Goal: Task Accomplishment & Management: Use online tool/utility

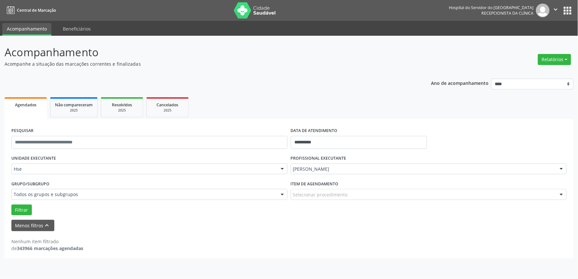
click at [562, 168] on div at bounding box center [561, 169] width 10 height 11
click at [0, 0] on span "[PERSON_NAME] Interaminense Junior" at bounding box center [0, 0] width 0 height 0
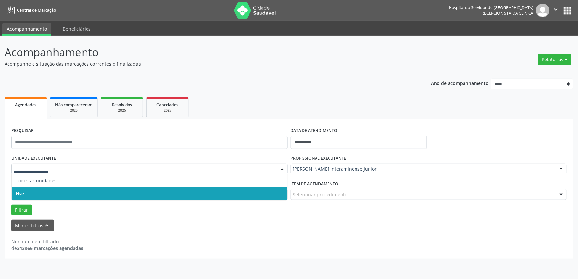
click at [43, 164] on div at bounding box center [149, 169] width 276 height 11
click at [27, 187] on span "Hse" at bounding box center [149, 193] width 275 height 13
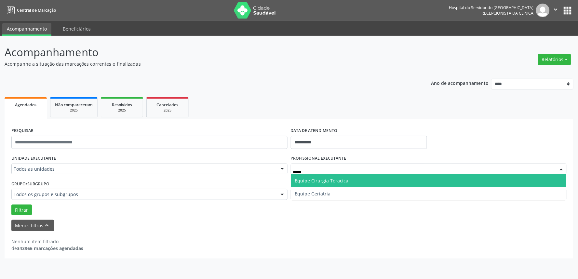
type input "******"
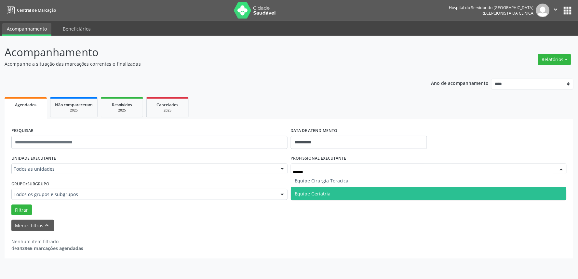
click at [450, 196] on span "Equipe Geriatria" at bounding box center [428, 193] width 275 height 13
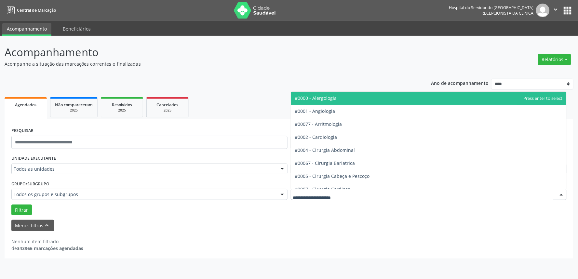
click at [385, 192] on div at bounding box center [429, 194] width 276 height 11
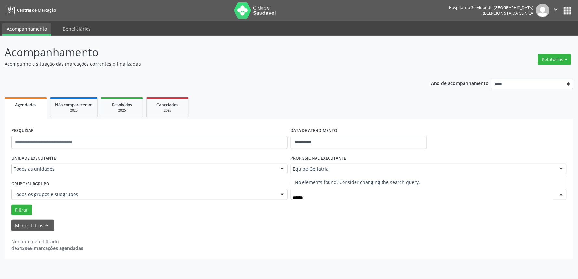
click at [321, 198] on input "******" at bounding box center [423, 197] width 260 height 13
click at [325, 193] on input "******" at bounding box center [423, 197] width 260 height 13
type input "******"
click at [561, 192] on div at bounding box center [561, 194] width 10 height 11
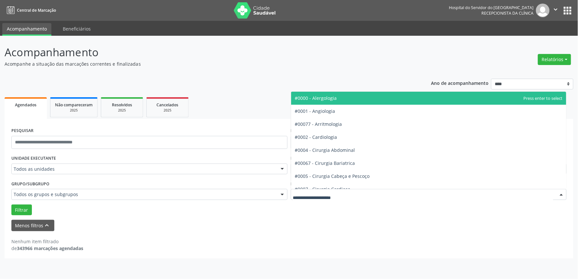
click at [561, 191] on div at bounding box center [561, 194] width 10 height 11
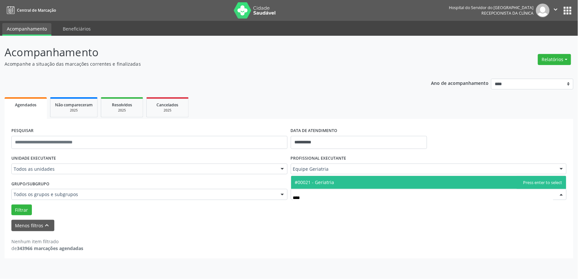
type input "*****"
click at [339, 181] on span "#00021 - Geriatria" at bounding box center [428, 182] width 275 height 13
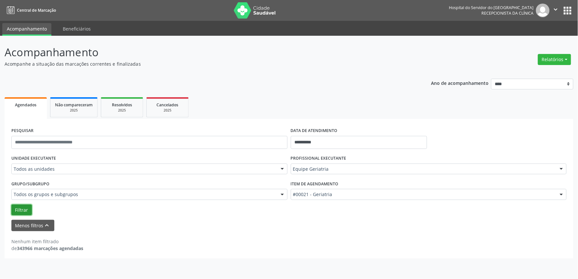
click at [22, 211] on button "Filtrar" at bounding box center [21, 209] width 20 height 11
click at [23, 210] on button "Filtrar" at bounding box center [21, 209] width 20 height 11
click at [24, 210] on button "Filtrar" at bounding box center [21, 209] width 20 height 11
click at [20, 212] on button "Filtrar" at bounding box center [21, 209] width 20 height 11
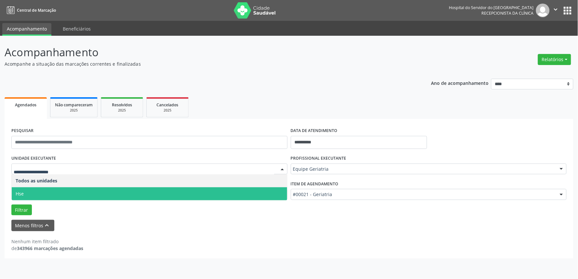
click at [38, 196] on span "Hse" at bounding box center [149, 193] width 275 height 13
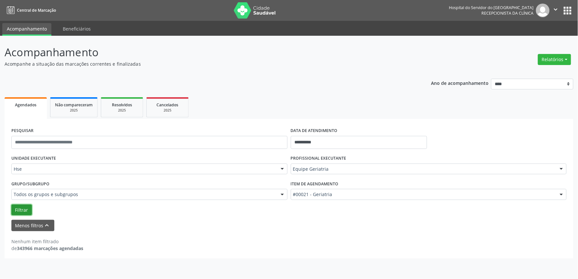
click at [20, 208] on button "Filtrar" at bounding box center [21, 209] width 20 height 11
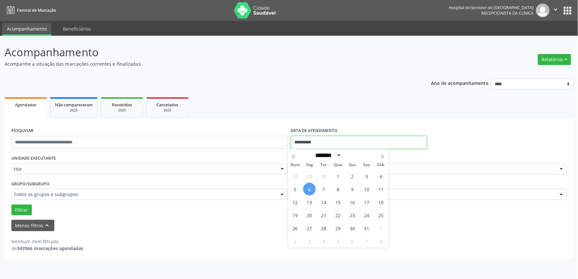
click at [299, 143] on input "**********" at bounding box center [359, 142] width 136 height 13
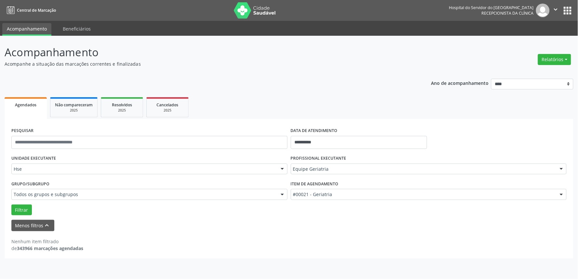
click at [262, 63] on p "Acompanhe a situação das marcações correntes e finalizadas" at bounding box center [204, 63] width 398 height 7
click at [280, 66] on p "Acompanhe a situação das marcações correntes e finalizadas" at bounding box center [204, 63] width 398 height 7
click at [256, 72] on div "**********" at bounding box center [289, 151] width 569 height 214
click at [257, 62] on p "Acompanhe a situação das marcações correntes e finalizadas" at bounding box center [204, 63] width 398 height 7
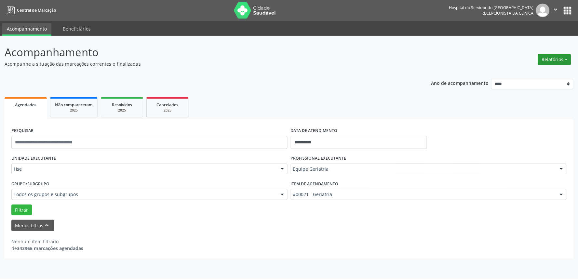
click at [556, 58] on button "Relatórios" at bounding box center [554, 59] width 33 height 11
click at [230, 65] on p "Acompanhe a situação das marcações correntes e finalizadas" at bounding box center [204, 63] width 398 height 7
click at [551, 59] on button "Relatórios" at bounding box center [554, 59] width 33 height 11
click at [527, 79] on link "Procedimentos realizados" at bounding box center [536, 82] width 70 height 9
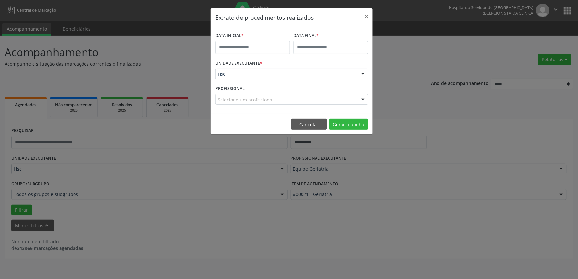
click at [470, 128] on div "Extrato de procedimentos realizados × DATA INICIAL * DATA FINAL * UNIDADE EXECU…" at bounding box center [289, 139] width 578 height 279
click at [309, 122] on button "Cancelar" at bounding box center [309, 124] width 36 height 11
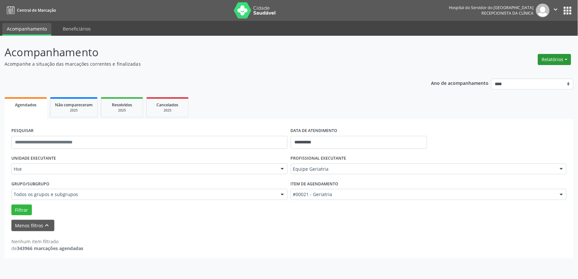
click at [551, 61] on button "Relatórios" at bounding box center [554, 59] width 33 height 11
click at [537, 71] on link "Agendamentos" at bounding box center [536, 73] width 70 height 9
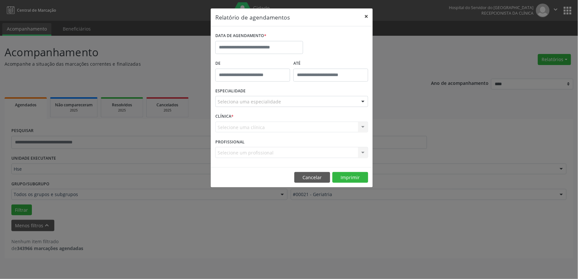
click at [364, 15] on button "×" at bounding box center [366, 16] width 13 height 16
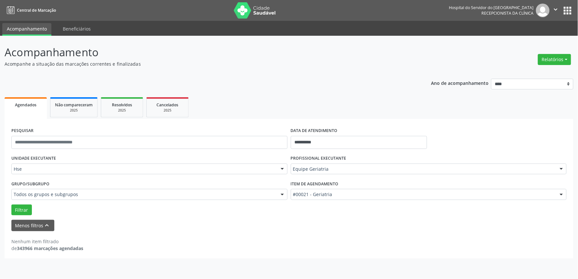
click at [537, 10] on img at bounding box center [543, 11] width 14 height 14
click at [566, 7] on button "apps" at bounding box center [567, 10] width 11 height 11
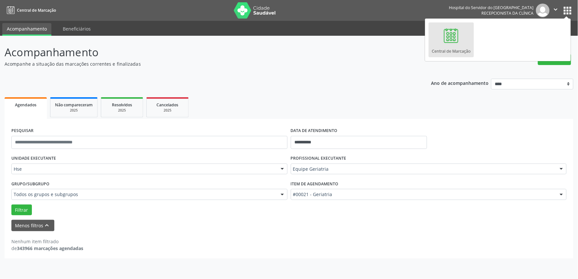
click at [452, 45] on div "Central de Marcação" at bounding box center [451, 49] width 39 height 9
